Goal: Information Seeking & Learning: Learn about a topic

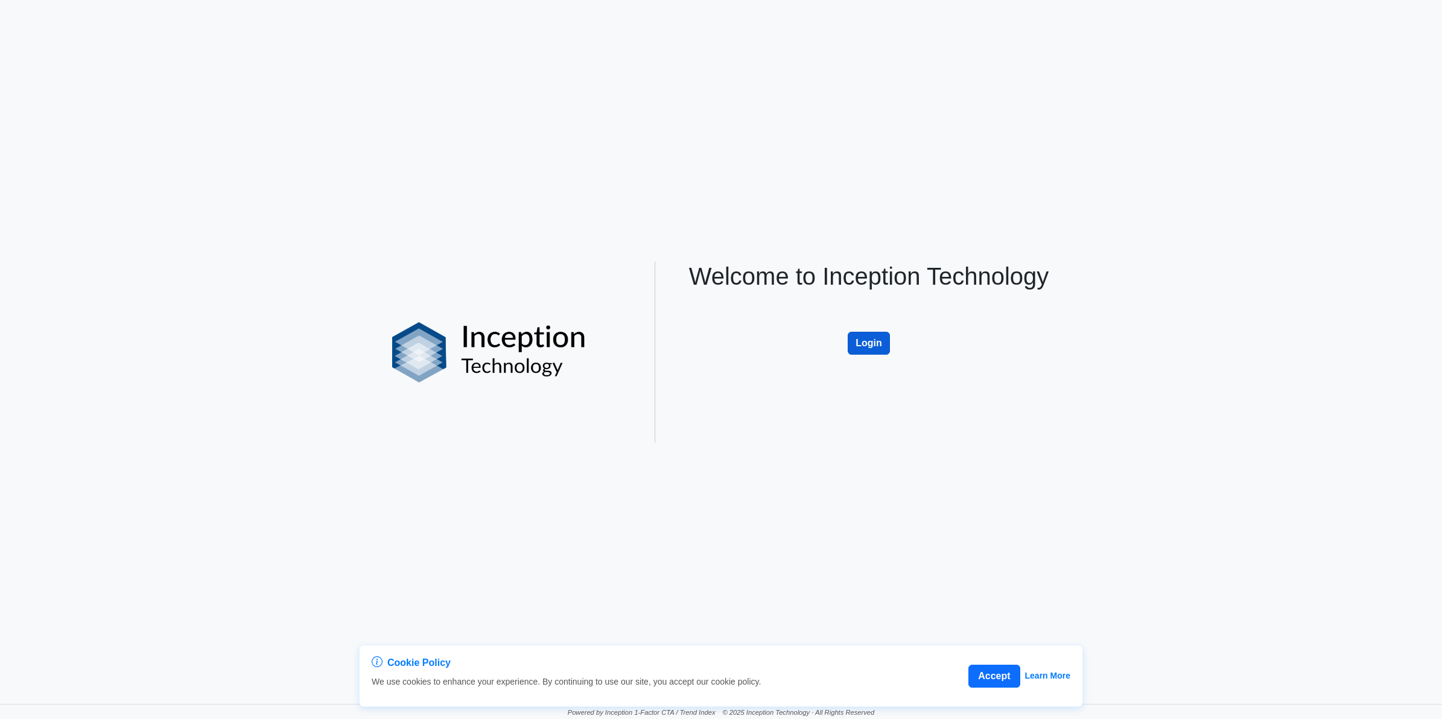
click at [878, 349] on button "Login" at bounding box center [869, 343] width 42 height 23
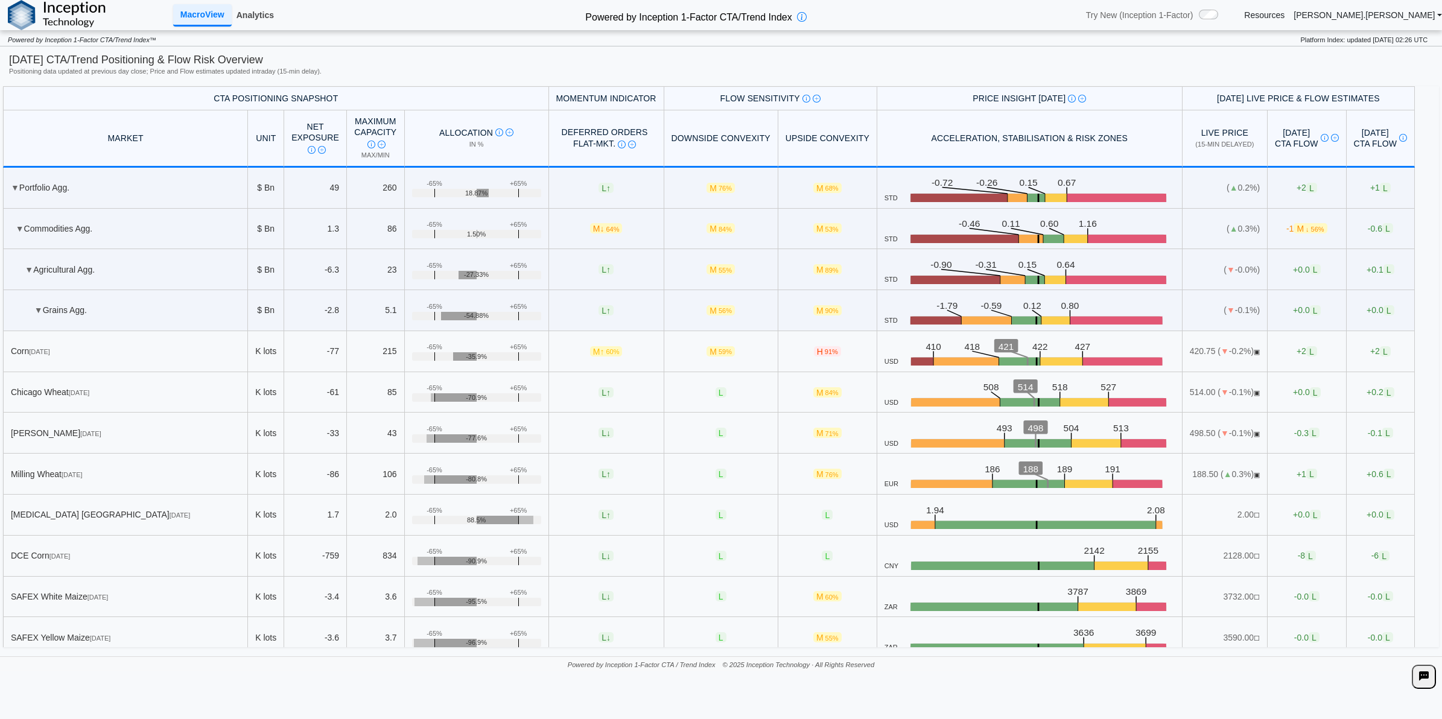
click at [258, 11] on link "Analytics" at bounding box center [255, 15] width 47 height 21
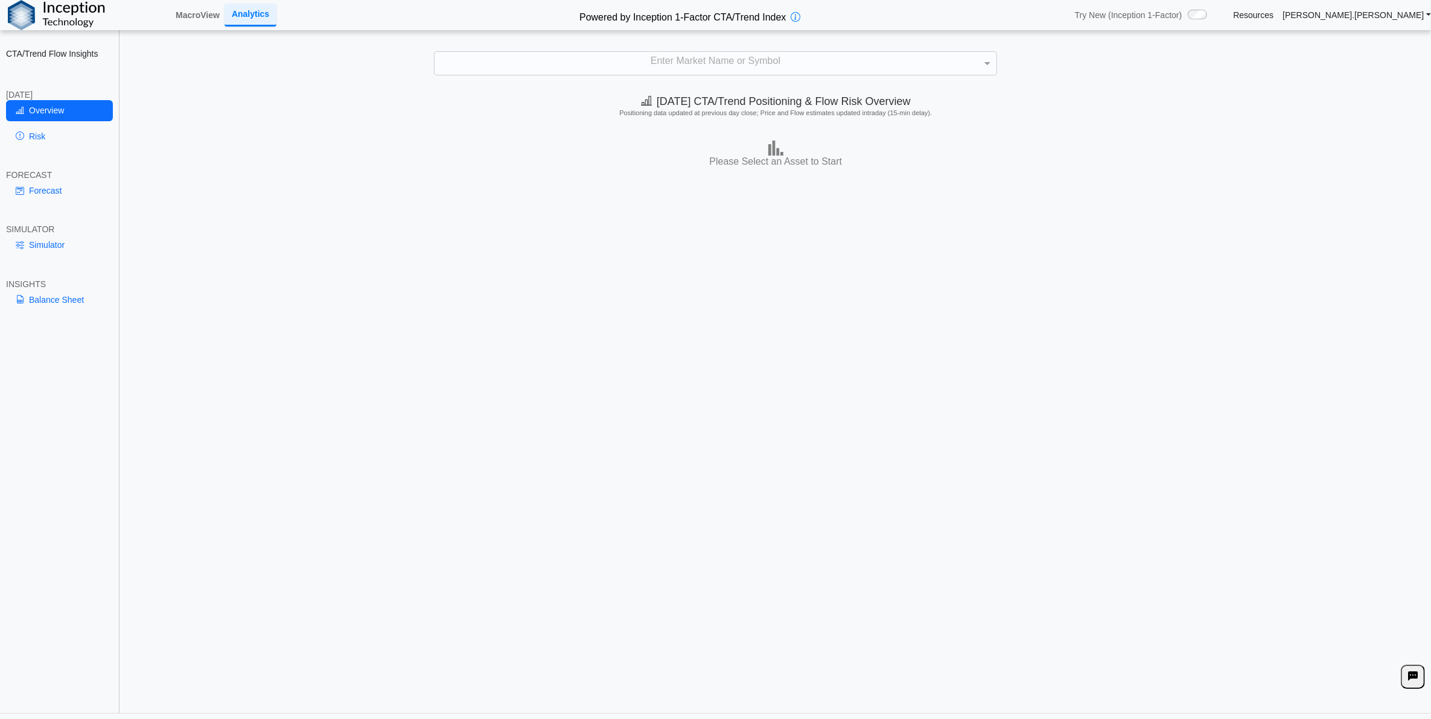
click at [587, 41] on div "**********" at bounding box center [715, 364] width 1431 height 728
click at [578, 61] on div "Enter Market Name or Symbol" at bounding box center [714, 63] width 561 height 23
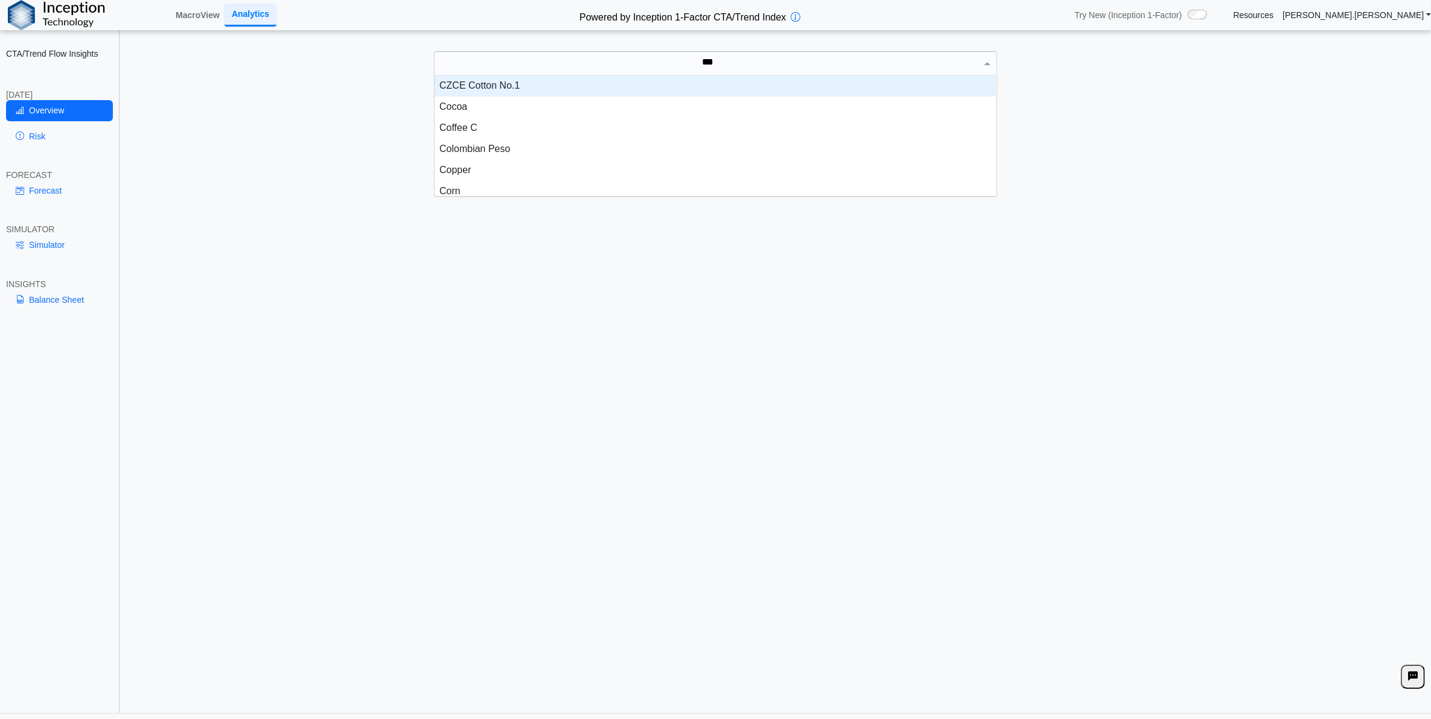
scroll to position [31, 550]
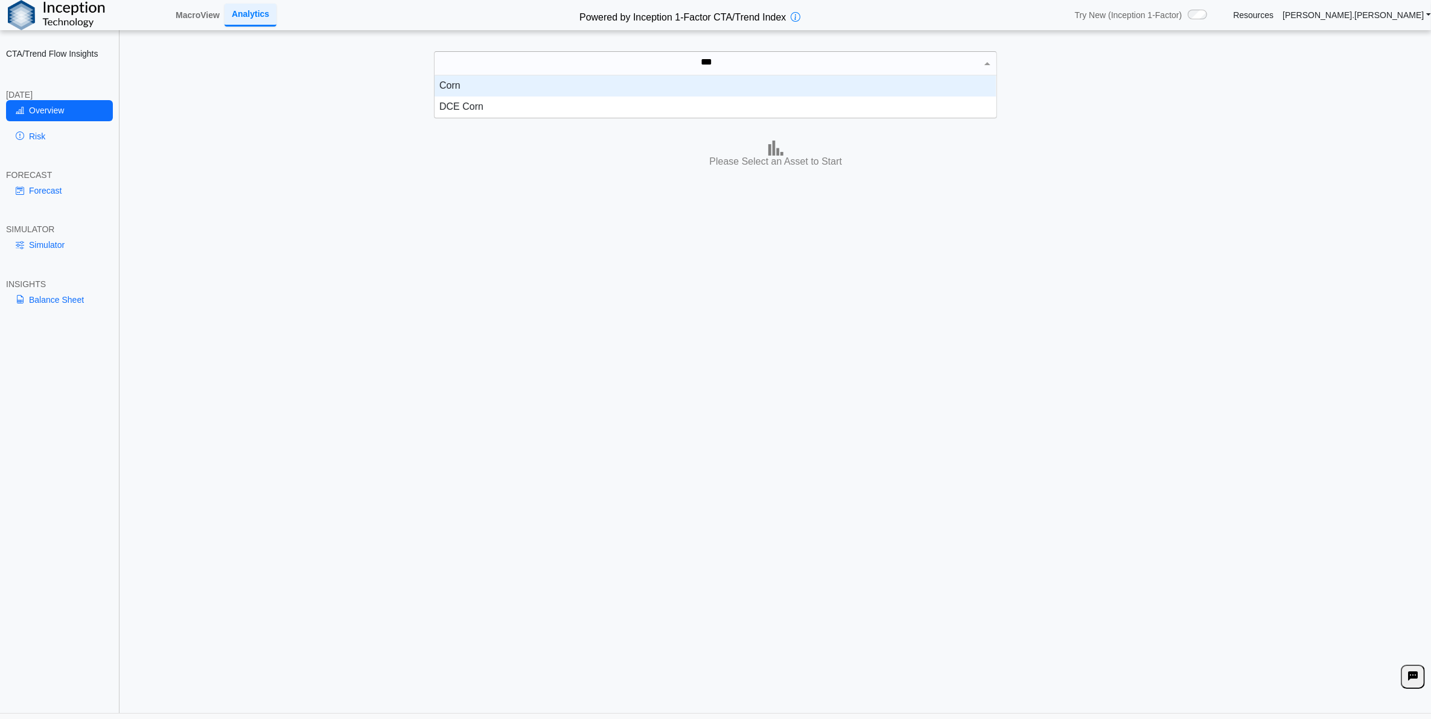
type input "****"
click at [494, 89] on div "Corn" at bounding box center [714, 85] width 561 height 21
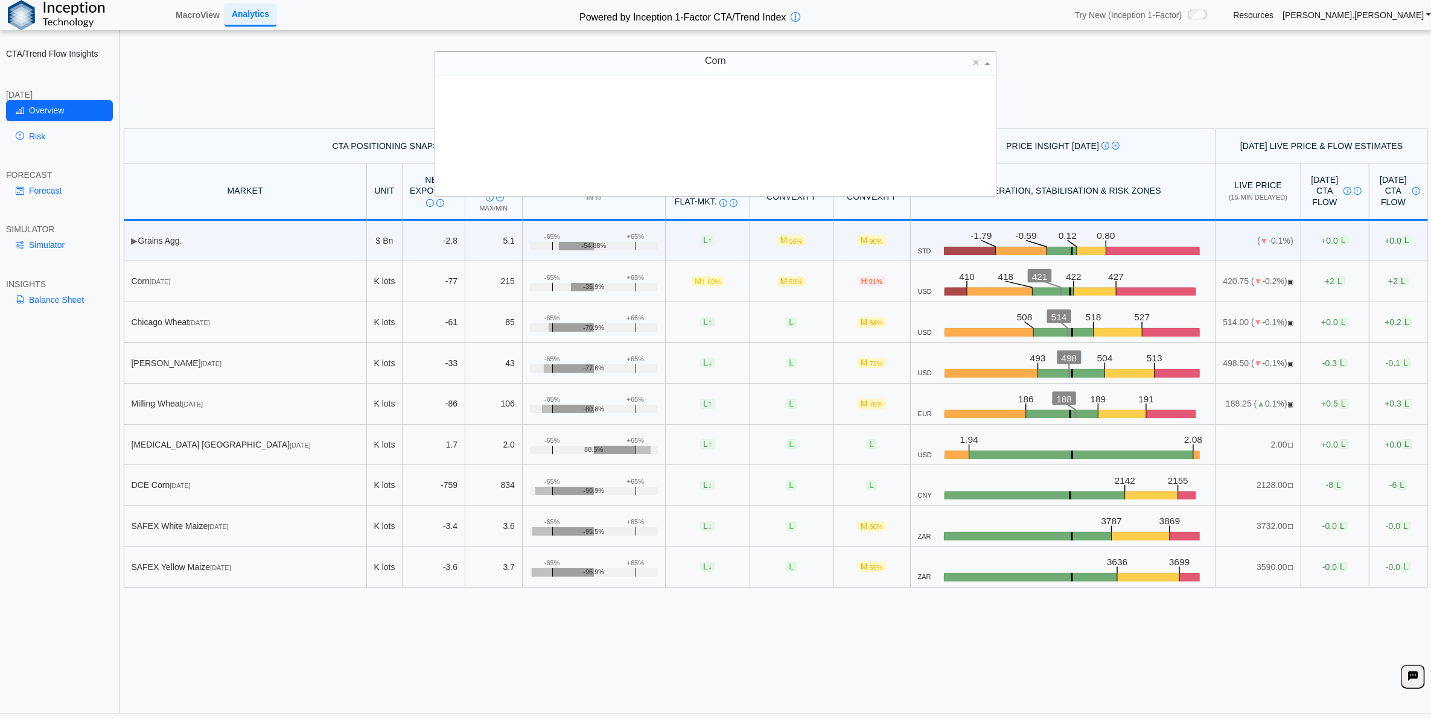
scroll to position [109, 550]
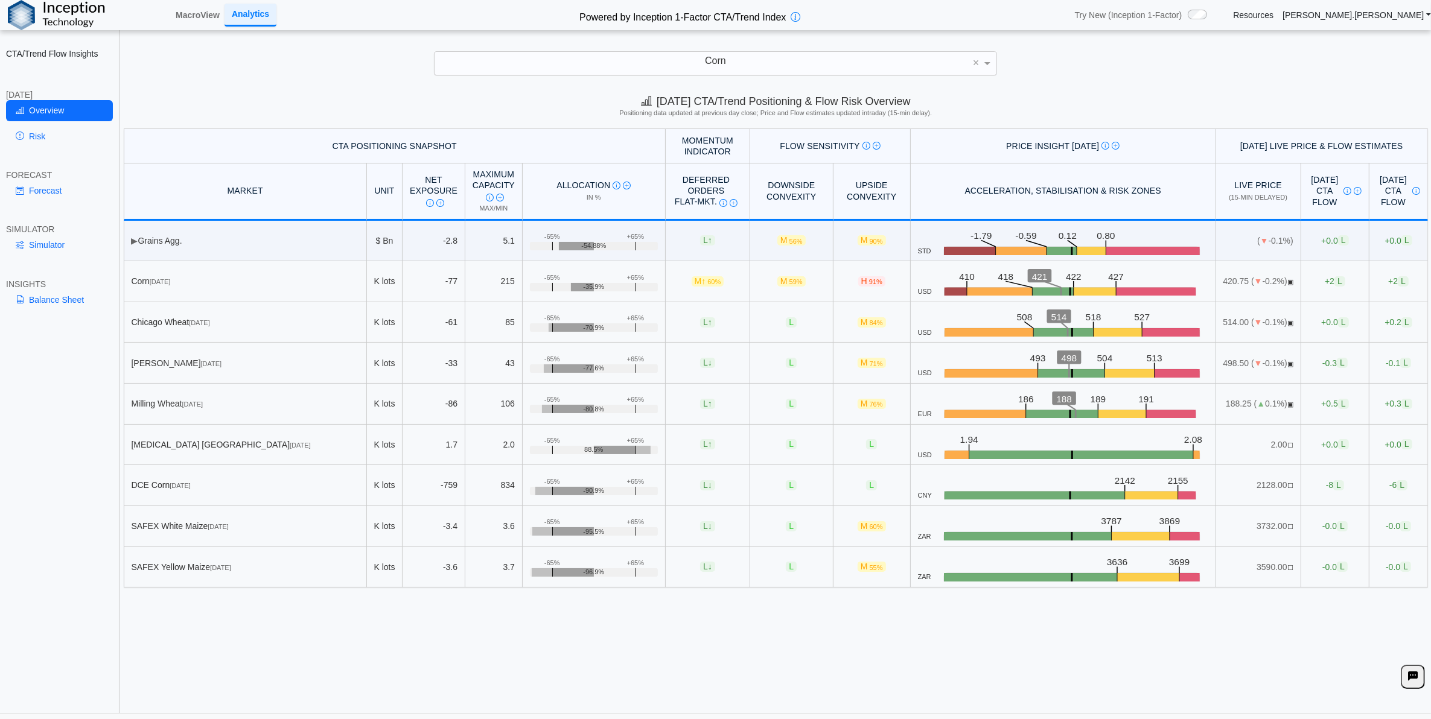
click at [355, 626] on div "[DATE] CTA/Trend Positioning & Flow Risk Overview Positioning data updated at p…" at bounding box center [776, 401] width 1310 height 626
click at [56, 137] on link "Risk" at bounding box center [59, 136] width 107 height 21
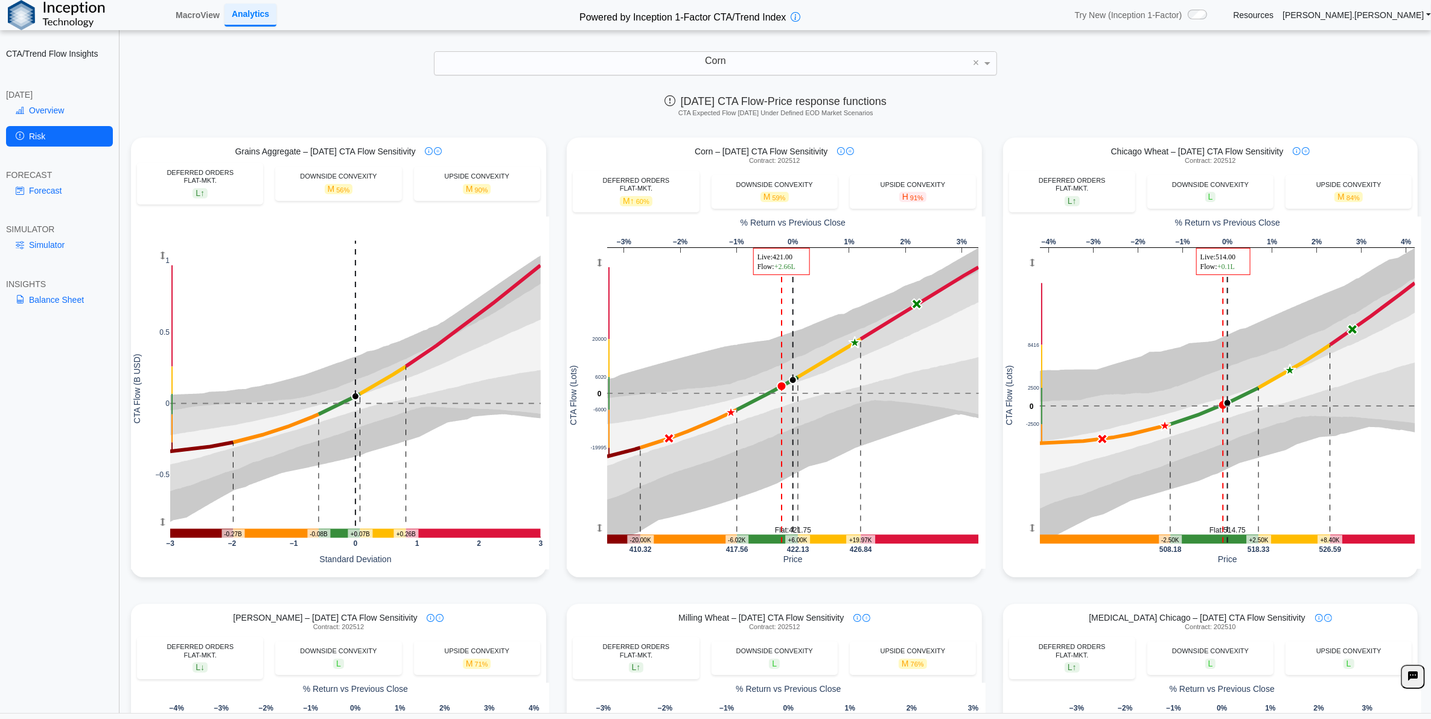
drag, startPoint x: 602, startPoint y: 587, endPoint x: 532, endPoint y: 546, distance: 81.1
click at [602, 587] on div "Corn – [DATE] CTA Flow Sensitivity Contract: 202512 DEFERRED ORDERS FLAT-MKT. M…" at bounding box center [774, 365] width 424 height 455
click at [59, 110] on link "Overview" at bounding box center [59, 110] width 107 height 21
